Goal: Transaction & Acquisition: Purchase product/service

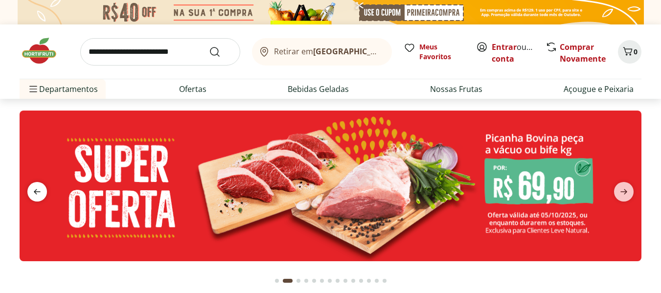
click at [41, 190] on icon "previous" at bounding box center [37, 192] width 12 height 12
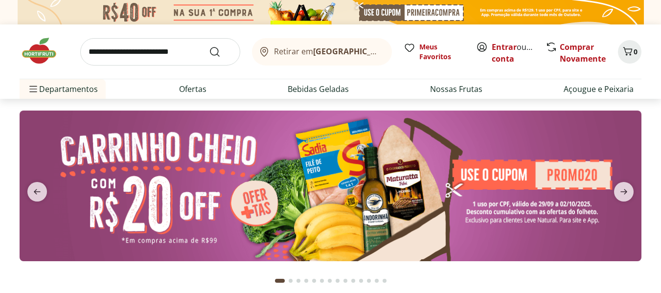
click at [320, 166] on img at bounding box center [331, 186] width 622 height 151
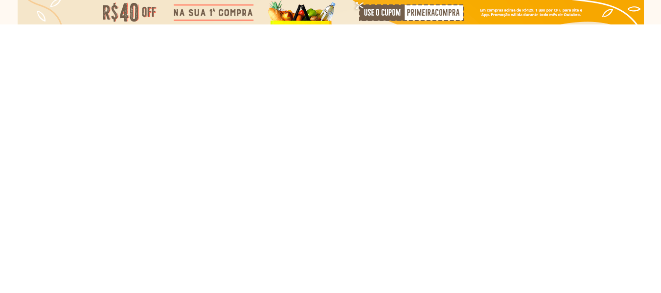
select select "**********"
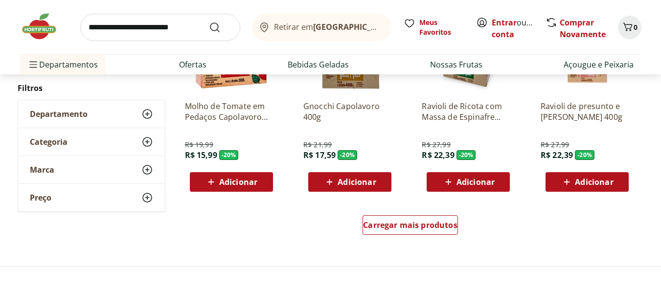
scroll to position [636, 0]
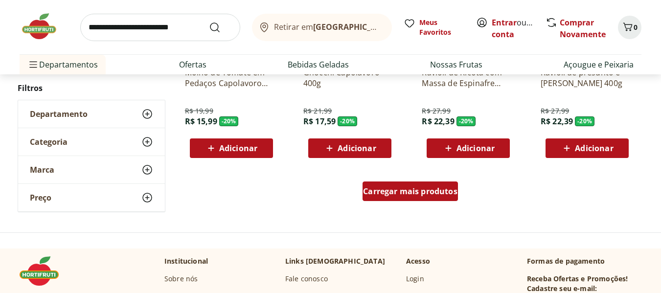
click at [414, 195] on span "Carregar mais produtos" at bounding box center [410, 191] width 94 height 8
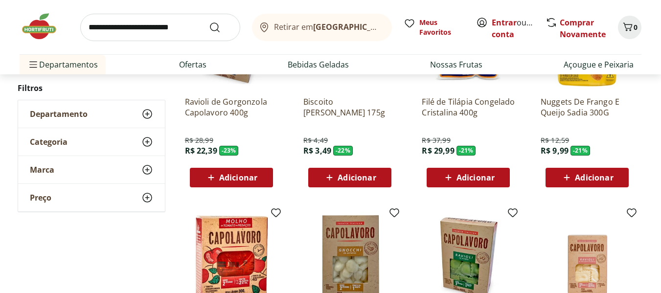
scroll to position [489, 0]
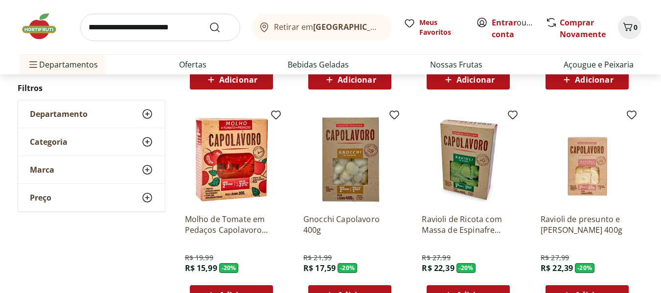
click at [475, 172] on img at bounding box center [468, 159] width 93 height 93
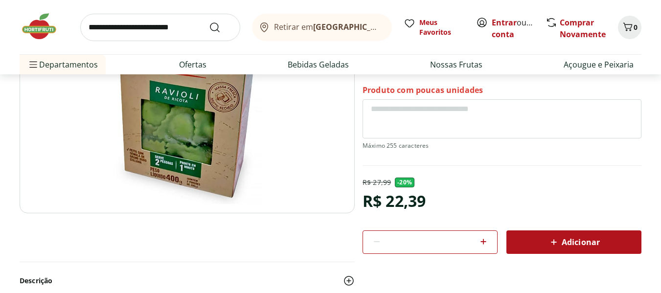
scroll to position [196, 0]
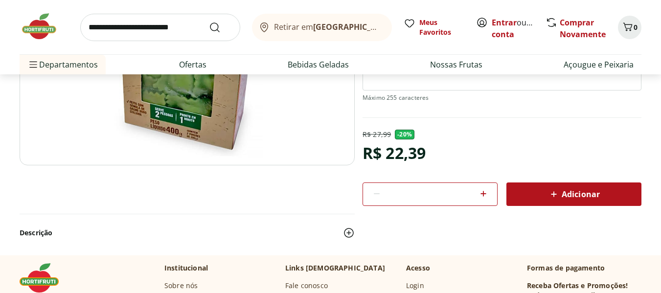
click at [555, 190] on icon at bounding box center [554, 194] width 12 height 12
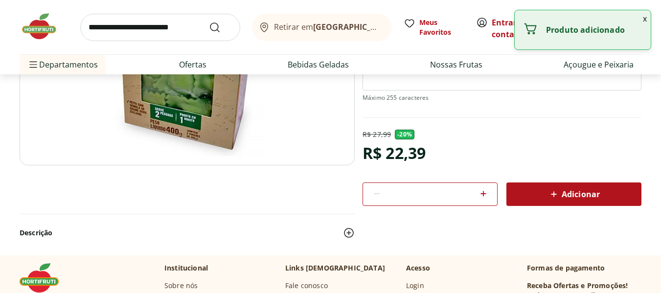
click at [45, 23] on img at bounding box center [44, 26] width 49 height 29
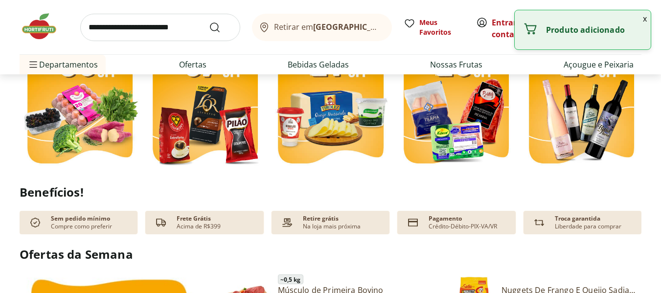
scroll to position [245, 0]
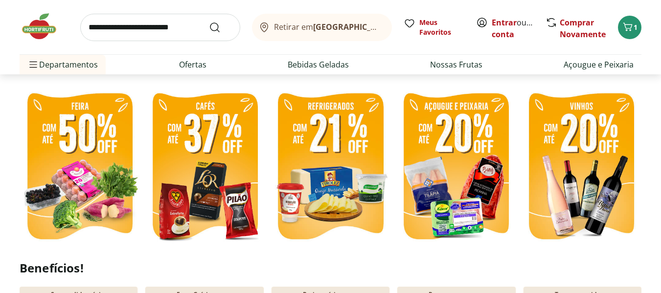
click at [462, 152] on img at bounding box center [456, 167] width 120 height 161
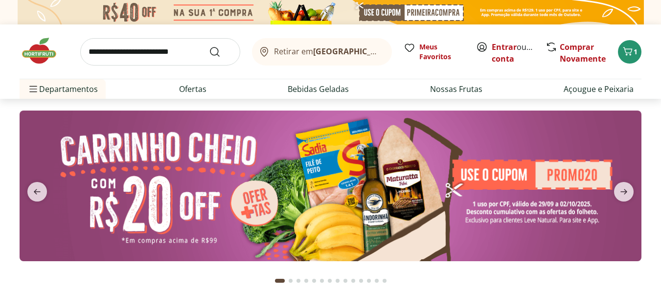
select select "**********"
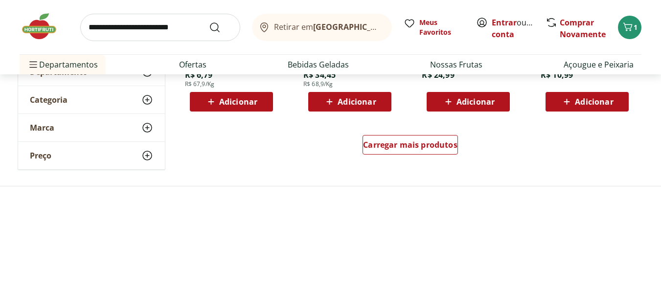
scroll to position [685, 0]
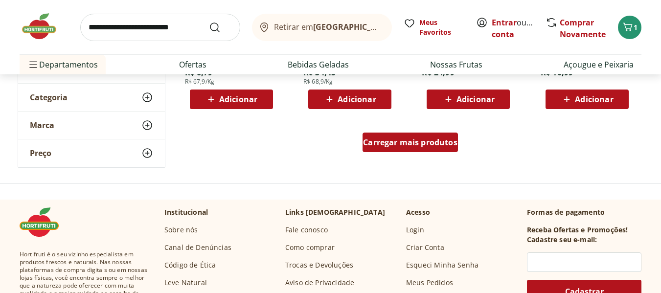
click at [436, 142] on span "Carregar mais produtos" at bounding box center [410, 142] width 94 height 8
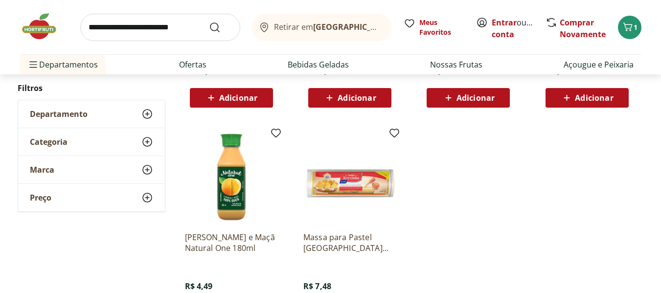
scroll to position [929, 0]
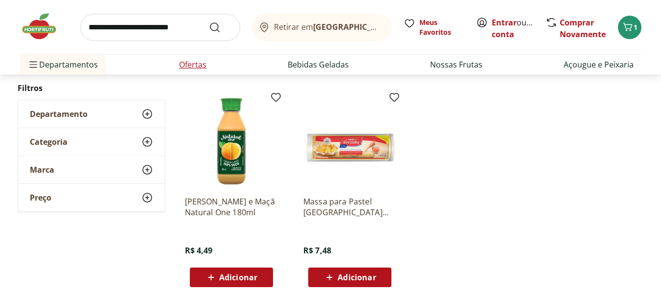
click at [194, 66] on link "Ofertas" at bounding box center [192, 65] width 27 height 12
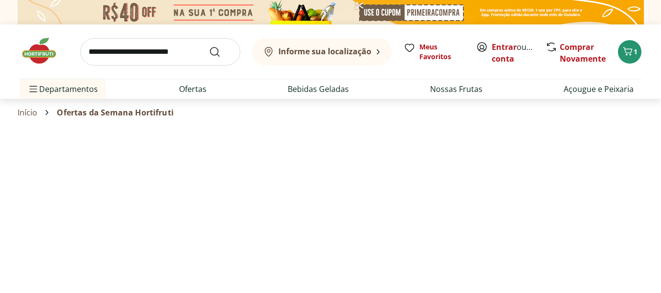
select select "**********"
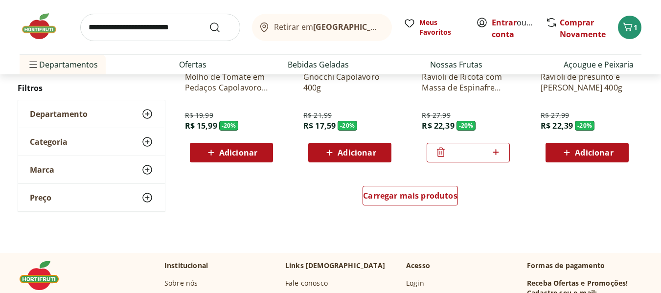
scroll to position [685, 0]
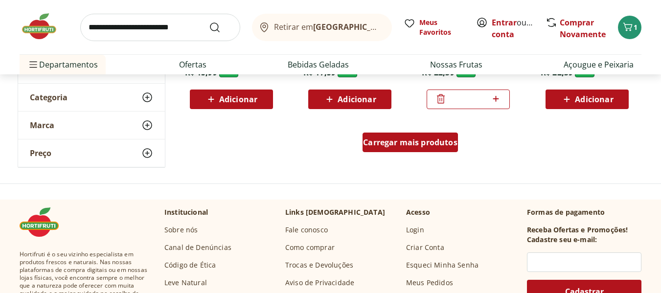
click at [401, 141] on span "Carregar mais produtos" at bounding box center [410, 142] width 94 height 8
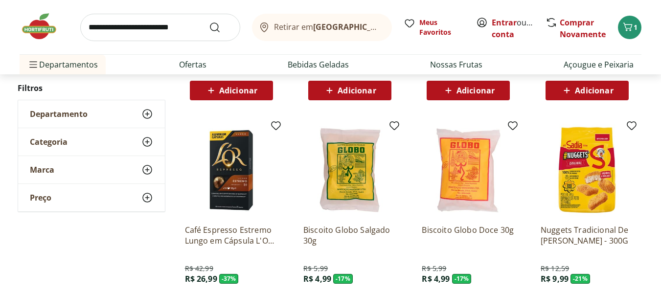
scroll to position [1223, 0]
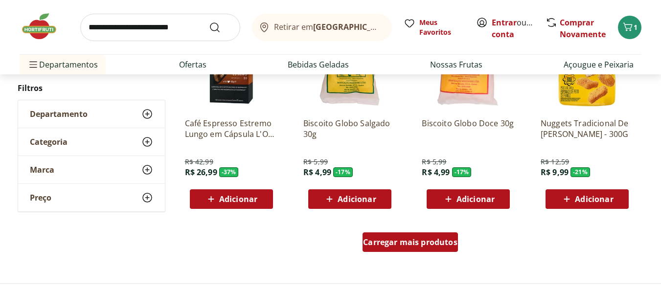
click at [420, 243] on span "Carregar mais produtos" at bounding box center [410, 242] width 94 height 8
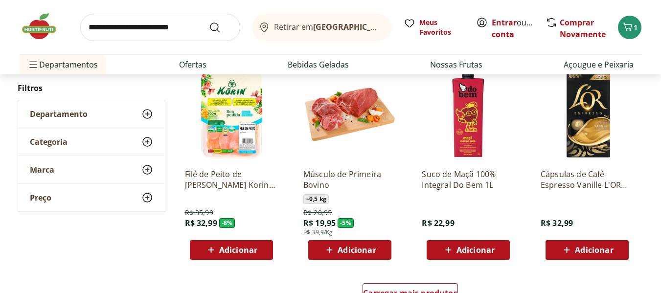
scroll to position [1859, 0]
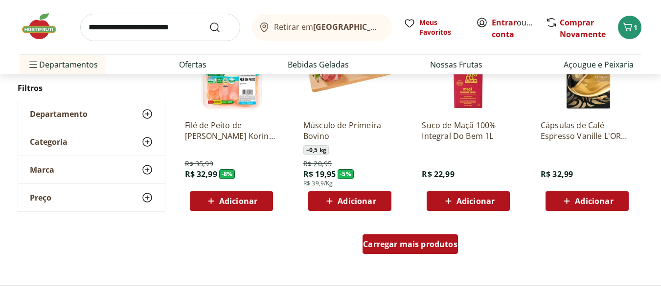
click at [428, 252] on div "Carregar mais produtos" at bounding box center [409, 244] width 95 height 20
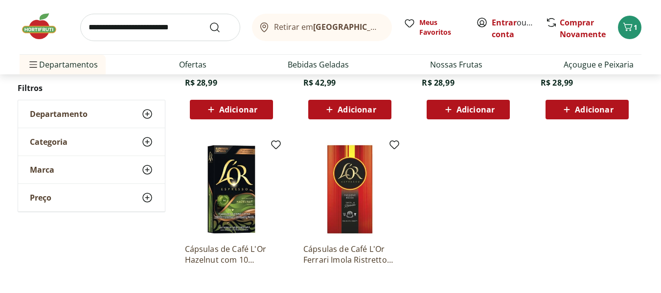
scroll to position [2250, 0]
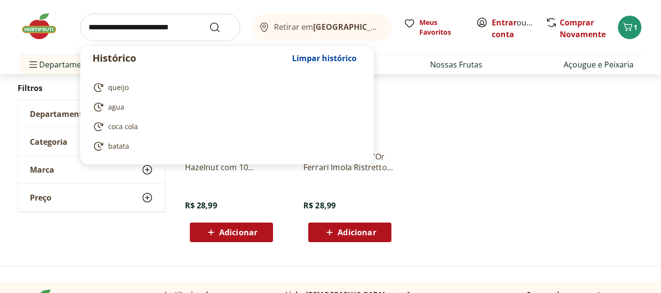
click at [161, 28] on input "search" at bounding box center [160, 27] width 160 height 27
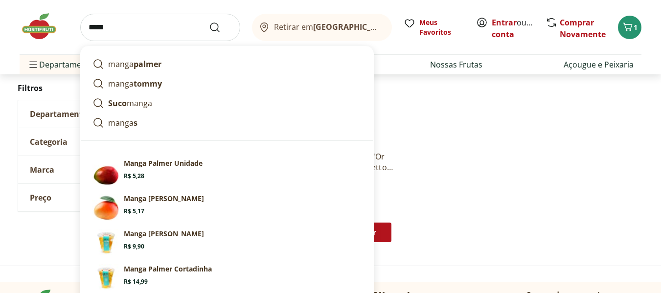
type input "*****"
click at [209, 22] on button "Submit Search" at bounding box center [220, 28] width 23 height 12
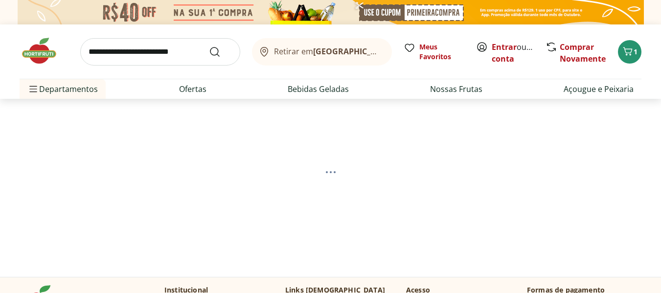
select select "**********"
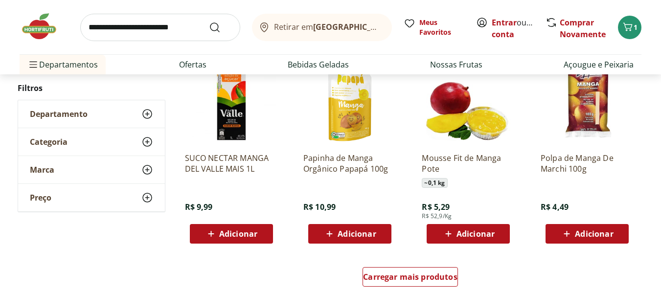
scroll to position [587, 0]
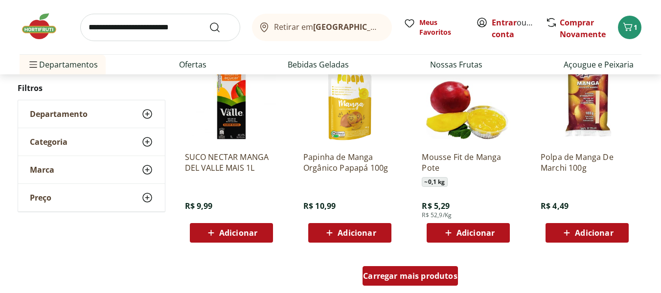
click at [408, 273] on span "Carregar mais produtos" at bounding box center [410, 276] width 94 height 8
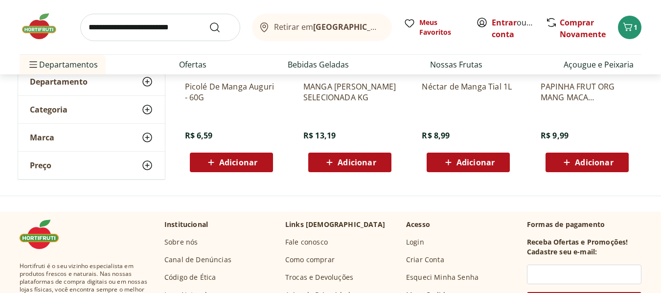
scroll to position [196, 0]
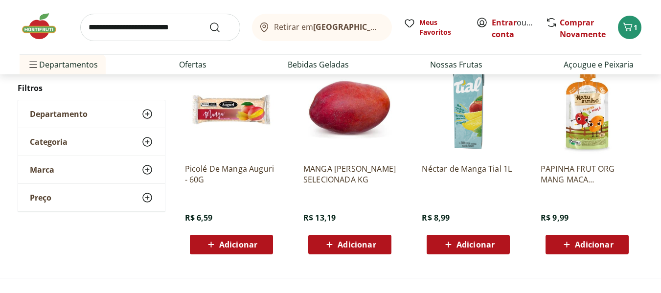
click at [479, 242] on span "Adicionar" at bounding box center [475, 245] width 38 height 8
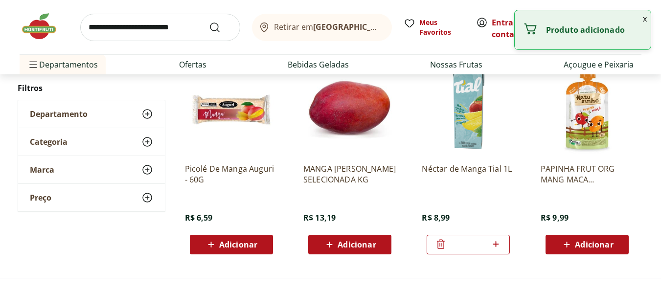
click at [499, 245] on icon at bounding box center [496, 244] width 12 height 12
type input "*"
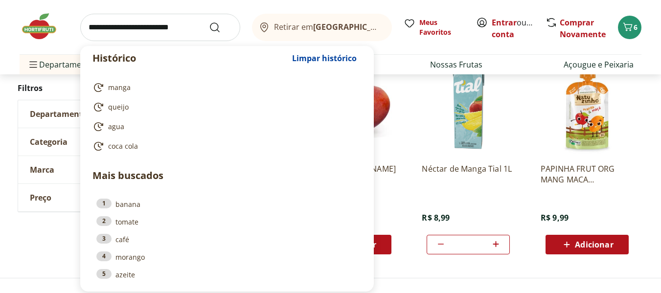
click at [131, 22] on input "search" at bounding box center [160, 27] width 160 height 27
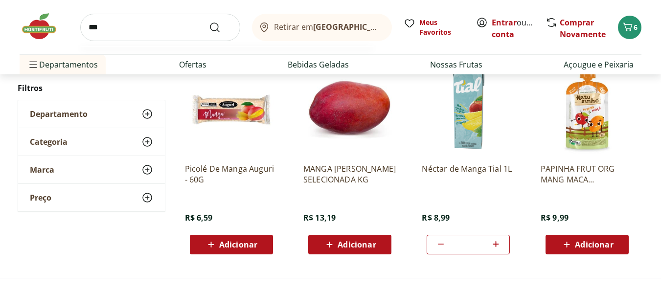
type input "***"
click at [209, 22] on button "Submit Search" at bounding box center [220, 28] width 23 height 12
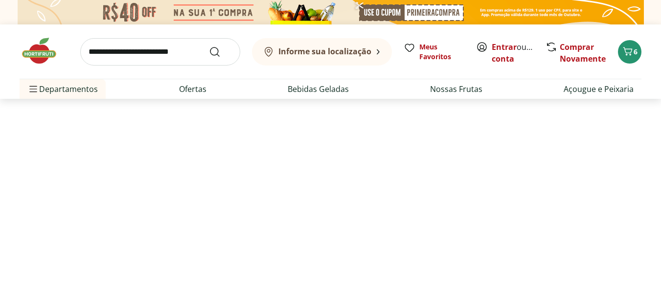
select select "**********"
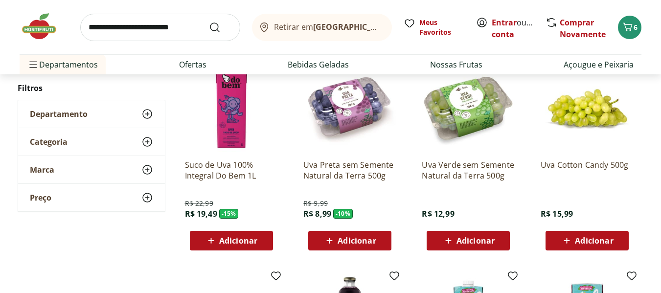
scroll to position [196, 0]
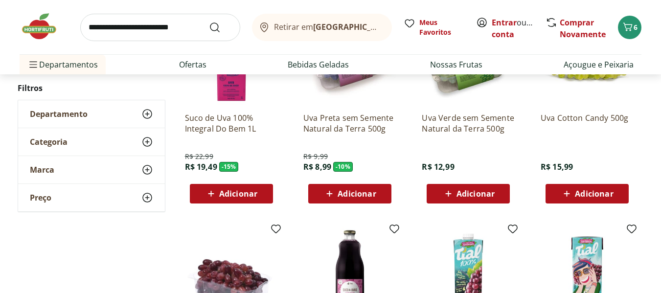
click at [347, 191] on span "Adicionar" at bounding box center [356, 194] width 38 height 8
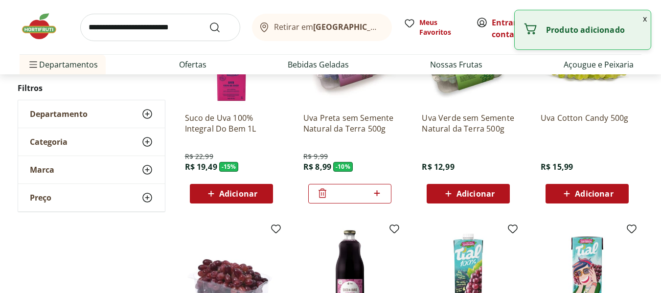
click at [380, 195] on icon at bounding box center [377, 193] width 12 height 12
type input "*"
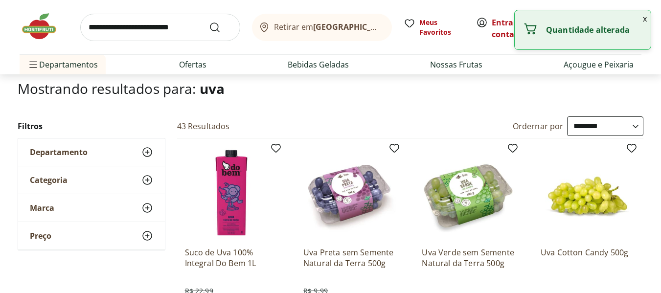
scroll to position [0, 0]
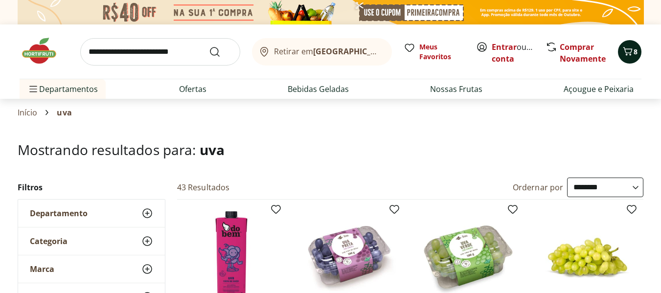
click at [633, 50] on icon "Carrinho" at bounding box center [628, 51] width 12 height 12
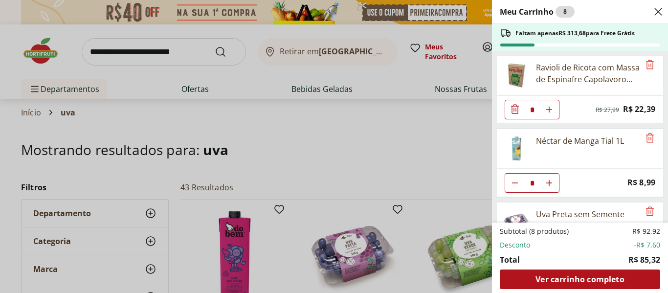
click at [50, 49] on div "Meu Carrinho 8 Faltam apenas R$ 313,68 para Frete Grátis Ravioli de Ricota com …" at bounding box center [334, 146] width 668 height 293
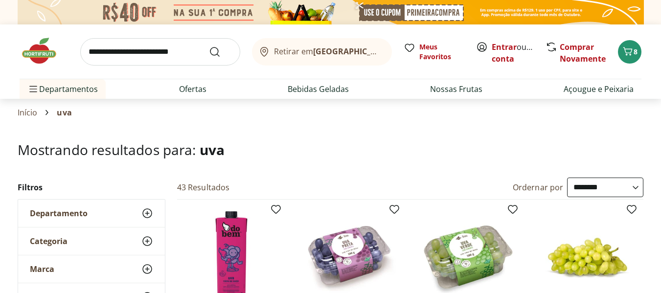
click at [24, 51] on img at bounding box center [44, 50] width 49 height 29
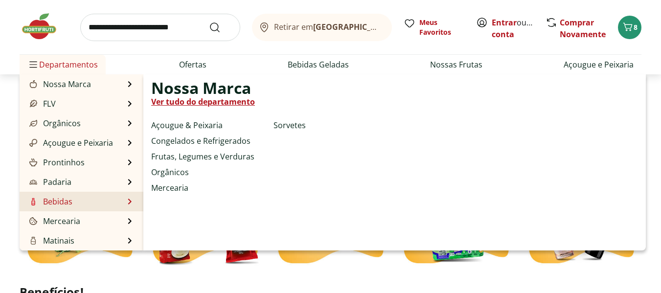
scroll to position [245, 0]
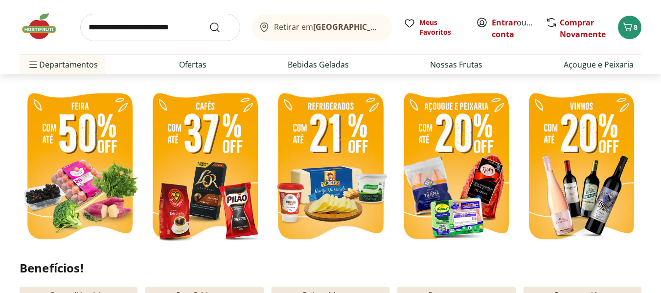
click at [86, 173] on img at bounding box center [80, 167] width 120 height 161
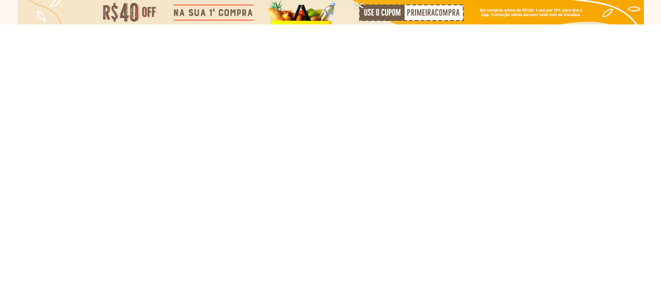
select select "**********"
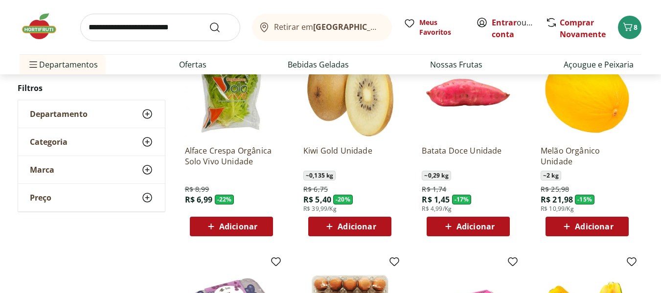
scroll to position [245, 0]
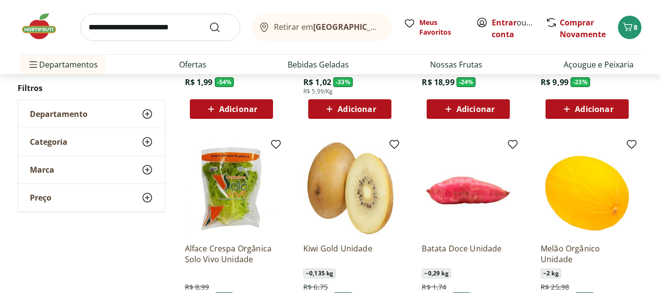
click at [229, 108] on span "Adicionar" at bounding box center [238, 109] width 38 height 8
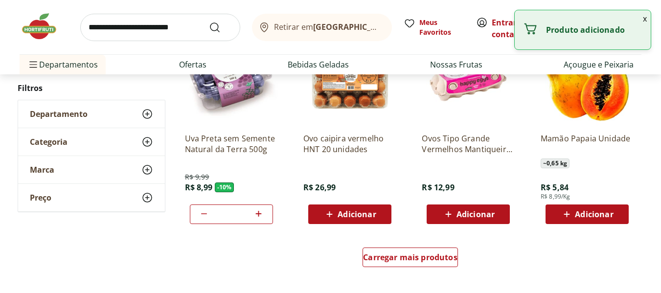
scroll to position [587, 0]
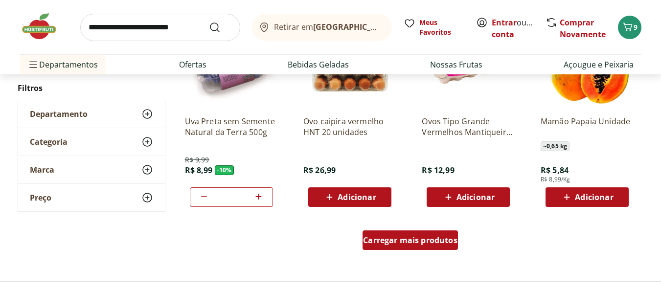
click at [390, 241] on span "Carregar mais produtos" at bounding box center [410, 240] width 94 height 8
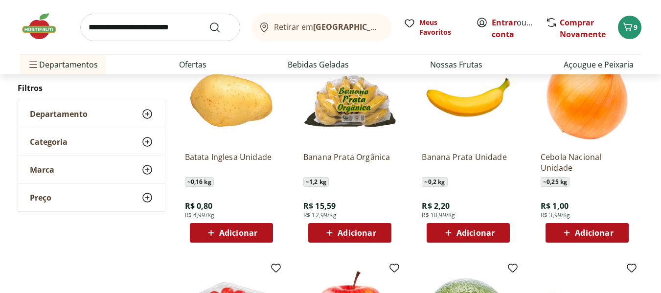
scroll to position [978, 0]
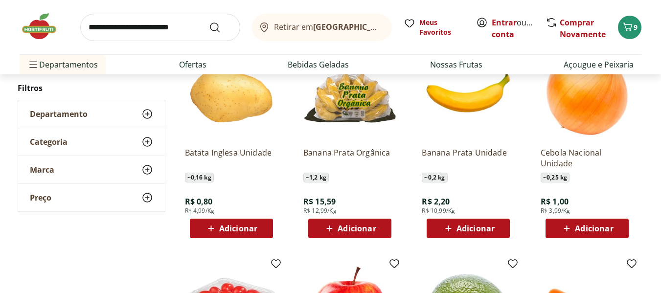
click at [240, 225] on span "Adicionar" at bounding box center [238, 228] width 38 height 8
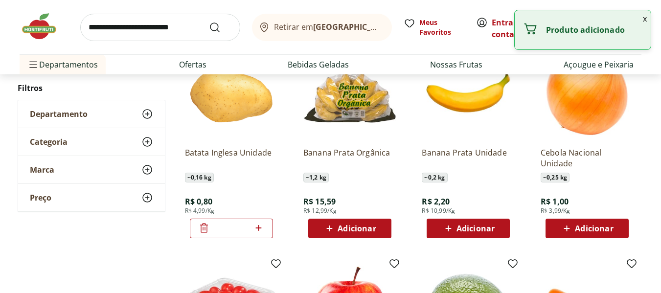
click at [259, 229] on icon at bounding box center [259, 228] width 6 height 6
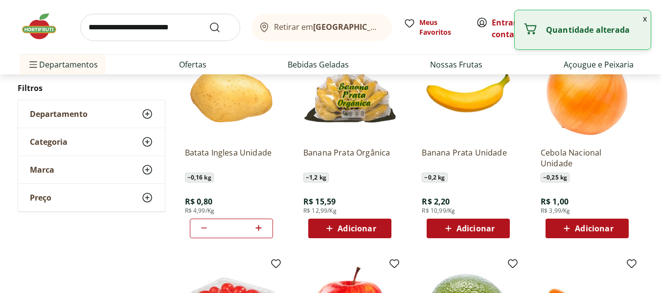
click at [259, 229] on icon at bounding box center [259, 228] width 6 height 6
type input "*"
click at [590, 229] on span "Adicionar" at bounding box center [594, 228] width 38 height 8
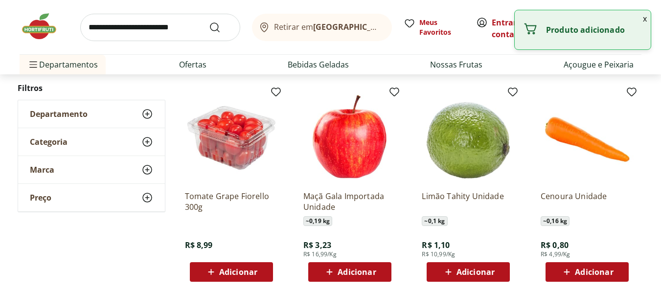
scroll to position [1174, 0]
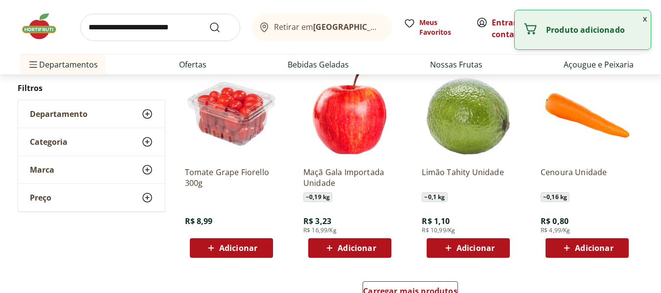
click at [468, 246] on span "Adicionar" at bounding box center [475, 248] width 38 height 8
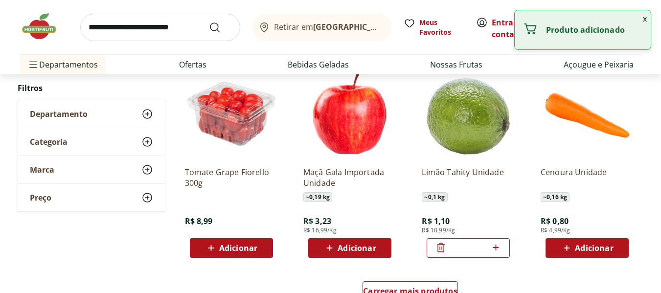
click at [498, 246] on icon at bounding box center [496, 248] width 12 height 12
click at [500, 247] on icon at bounding box center [496, 248] width 12 height 12
type input "*"
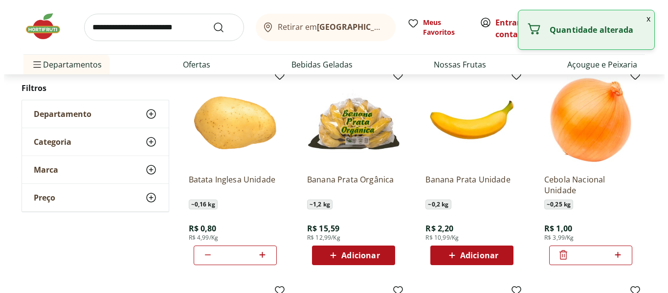
scroll to position [831, 0]
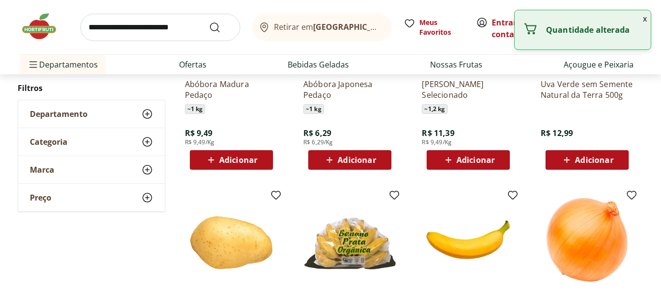
click at [647, 20] on button "x" at bounding box center [645, 18] width 12 height 17
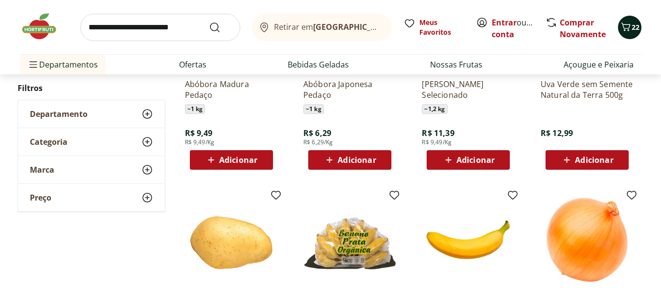
click at [637, 30] on span "22" at bounding box center [635, 26] width 8 height 9
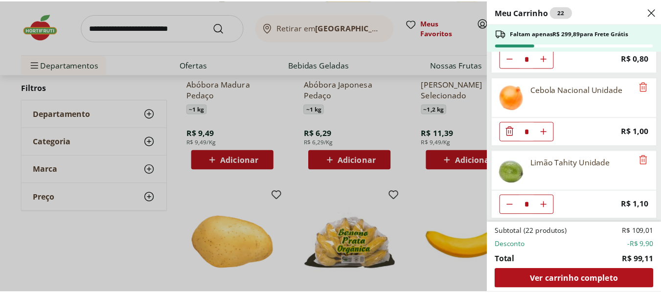
scroll to position [346, 0]
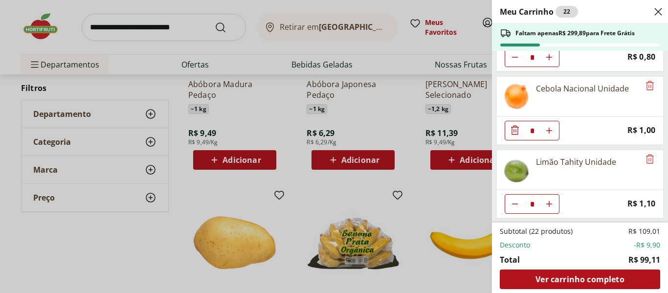
click at [172, 164] on div "Meu Carrinho 22 Faltam apenas R$ 299,89 para Frete Grátis Ravioli de Ricota com…" at bounding box center [334, 146] width 668 height 293
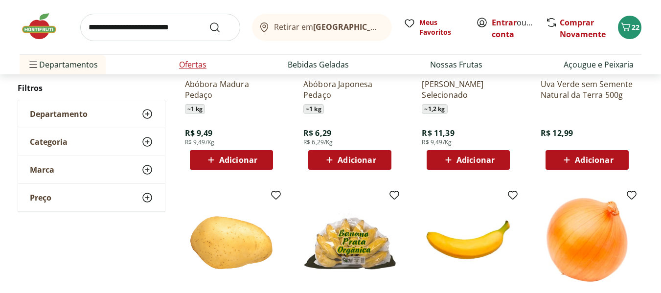
click at [192, 58] on li "Ofertas" at bounding box center [192, 65] width 43 height 20
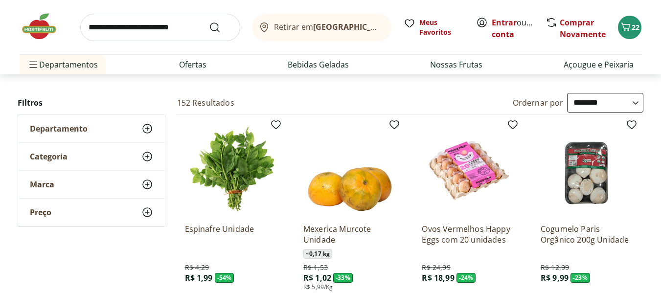
scroll to position [0, 0]
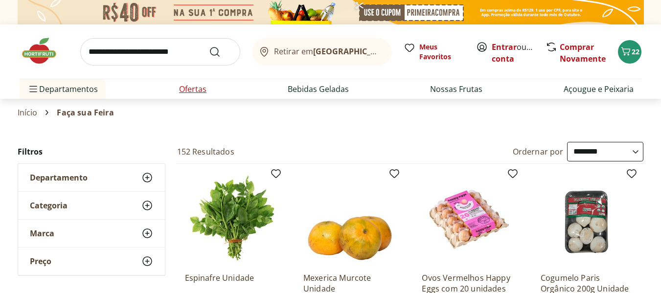
click at [193, 88] on link "Ofertas" at bounding box center [192, 89] width 27 height 12
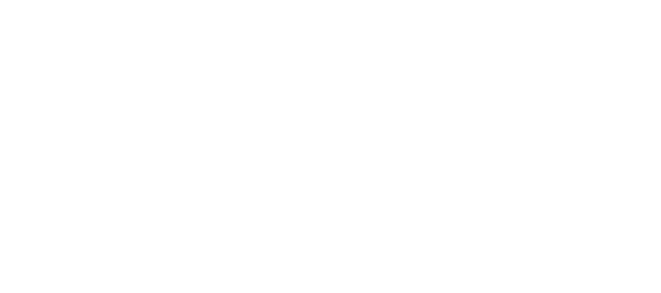
select select "**********"
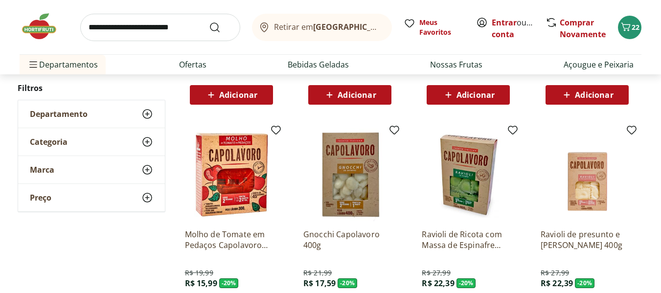
scroll to position [538, 0]
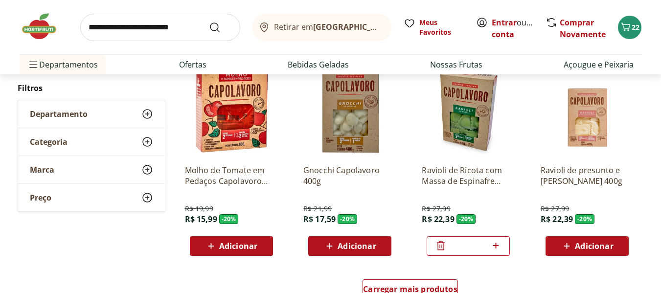
click at [233, 133] on img at bounding box center [231, 110] width 93 height 93
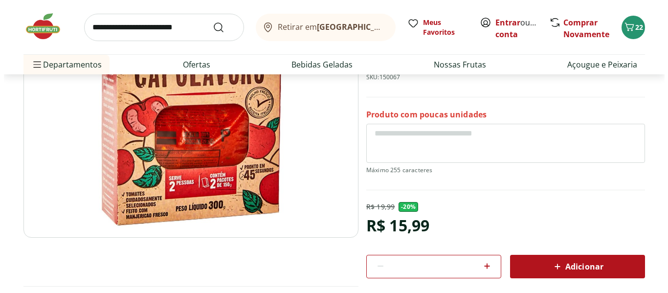
scroll to position [147, 0]
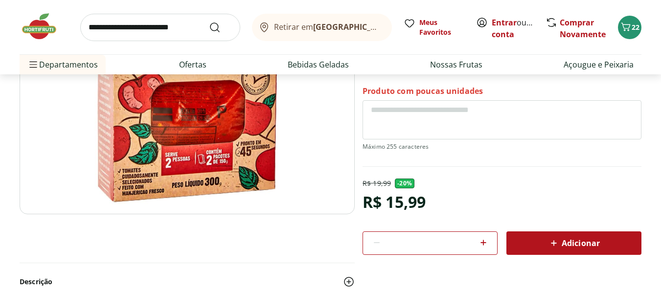
click at [555, 235] on div "Adicionar" at bounding box center [573, 243] width 119 height 18
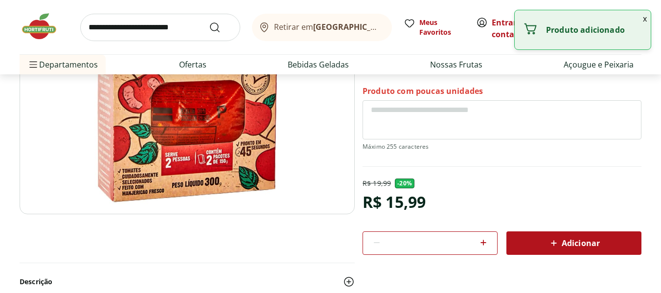
click at [648, 18] on button "x" at bounding box center [645, 18] width 12 height 17
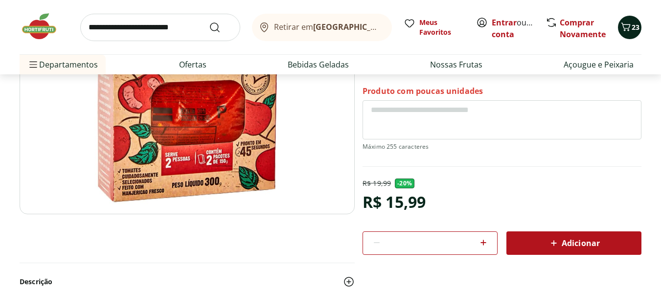
click at [632, 26] on span "23" at bounding box center [635, 26] width 8 height 9
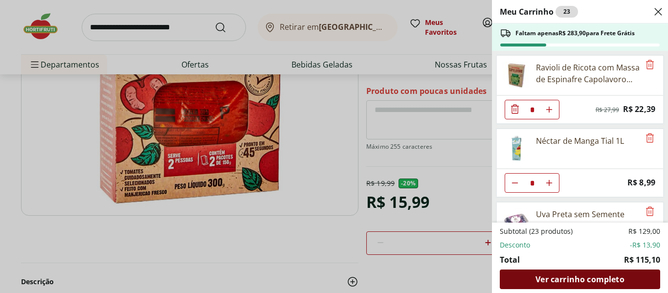
click at [583, 280] on span "Ver carrinho completo" at bounding box center [580, 279] width 89 height 8
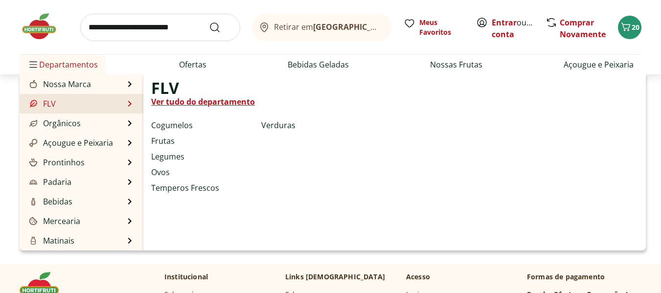
scroll to position [196, 0]
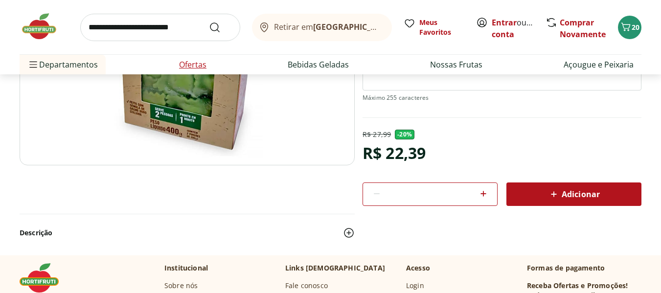
click at [196, 63] on link "Ofertas" at bounding box center [192, 65] width 27 height 12
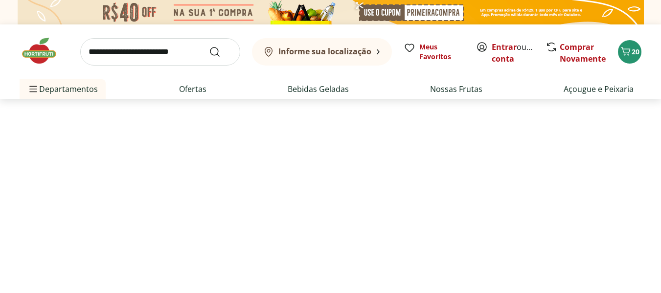
select select "**********"
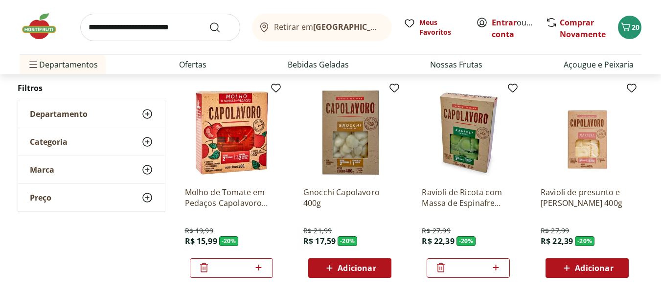
scroll to position [538, 0]
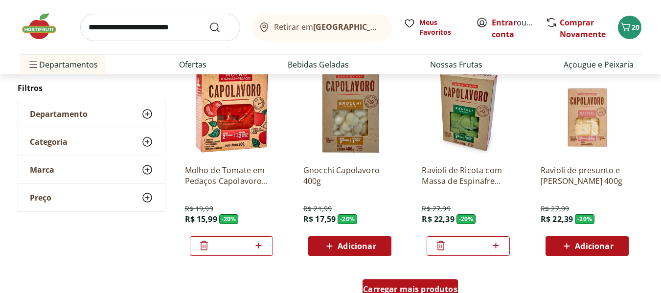
click at [426, 288] on span "Carregar mais produtos" at bounding box center [410, 289] width 94 height 8
